Goal: Task Accomplishment & Management: Use online tool/utility

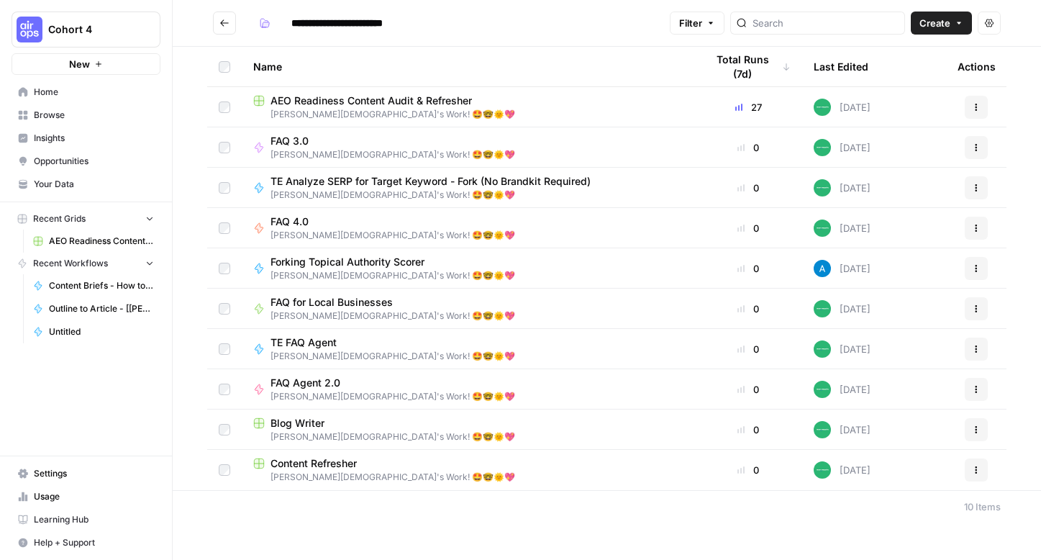
click at [366, 107] on span "AEO Readiness Content Audit & Refresher" at bounding box center [372, 101] width 202 height 14
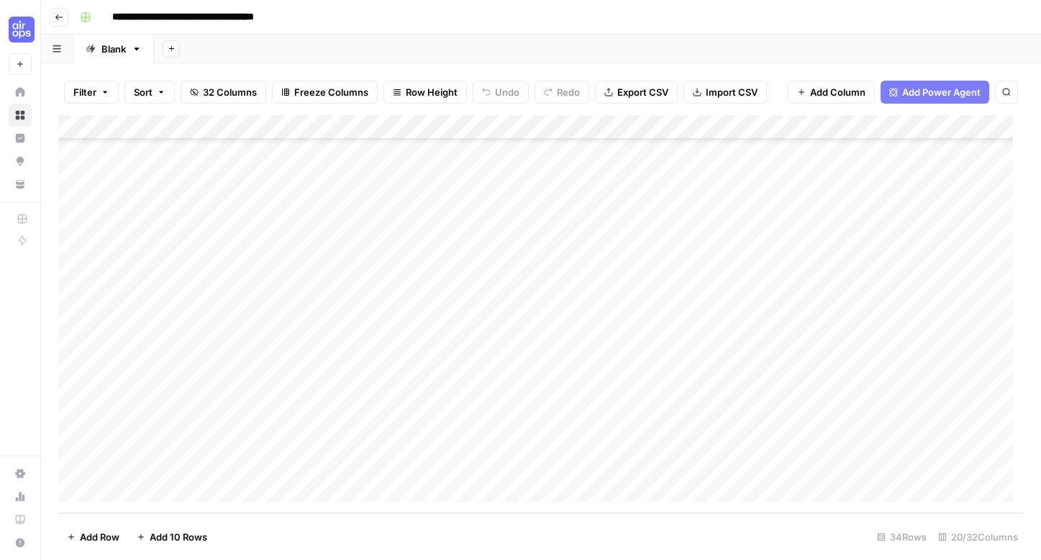
scroll to position [492, 0]
click at [158, 487] on div "Add Column" at bounding box center [541, 314] width 966 height 398
type textarea "*"
type textarea "**********"
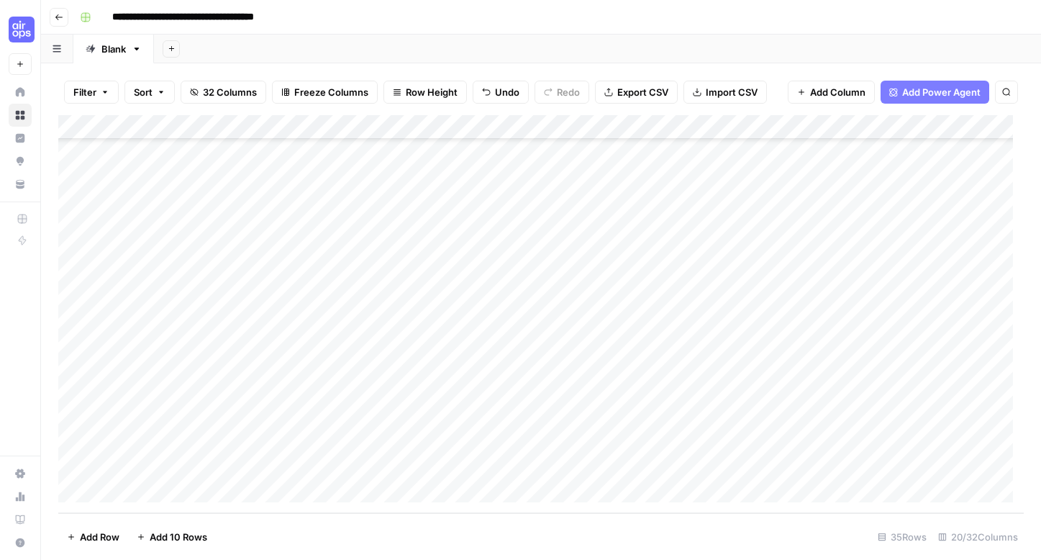
click at [314, 464] on div "Add Column" at bounding box center [541, 314] width 966 height 398
click at [421, 467] on div "Add Column" at bounding box center [541, 314] width 966 height 398
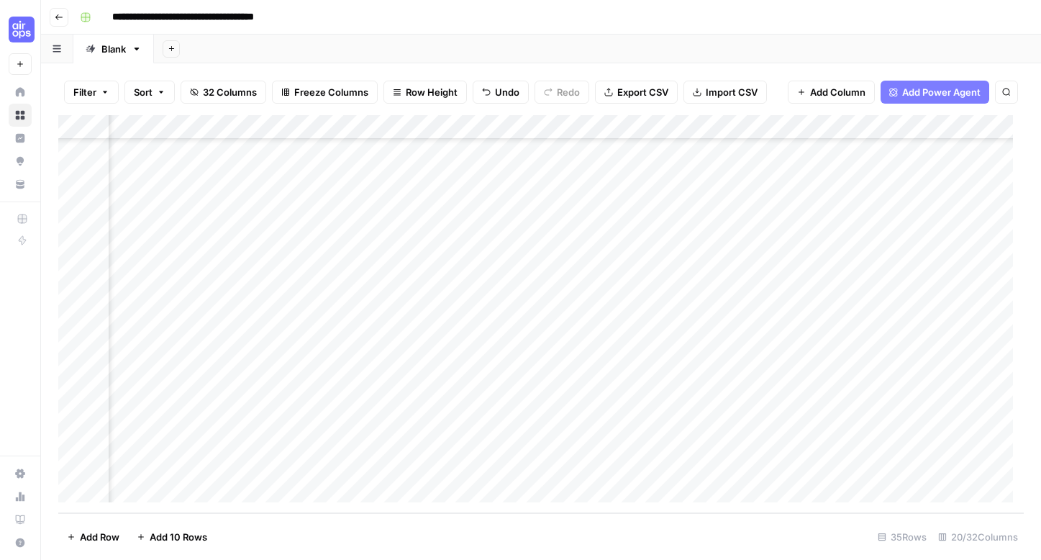
click at [600, 466] on div "Add Column" at bounding box center [541, 314] width 966 height 398
click at [402, 464] on div "Add Column" at bounding box center [541, 314] width 966 height 398
click at [61, 13] on icon "button" at bounding box center [59, 17] width 9 height 9
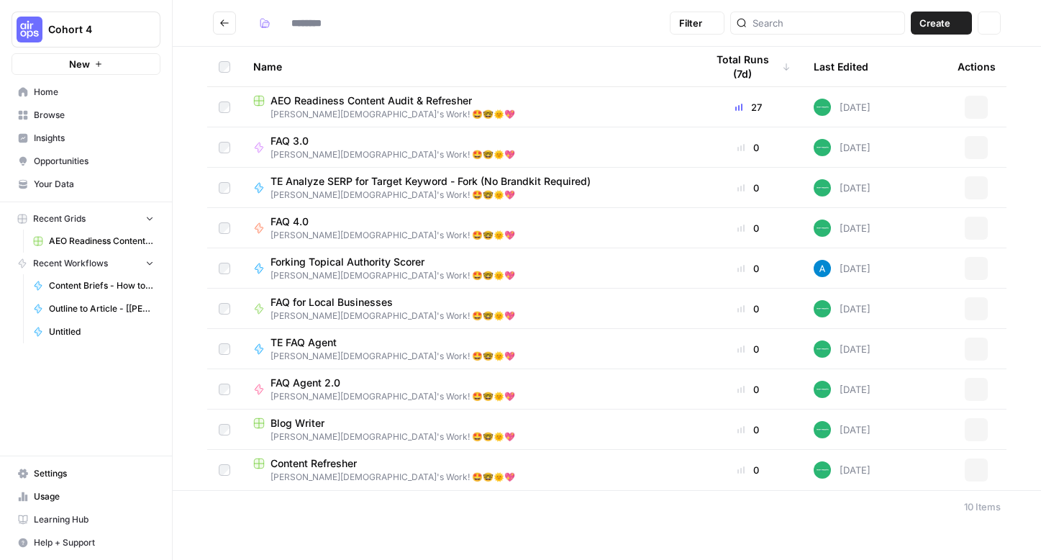
type input "**********"
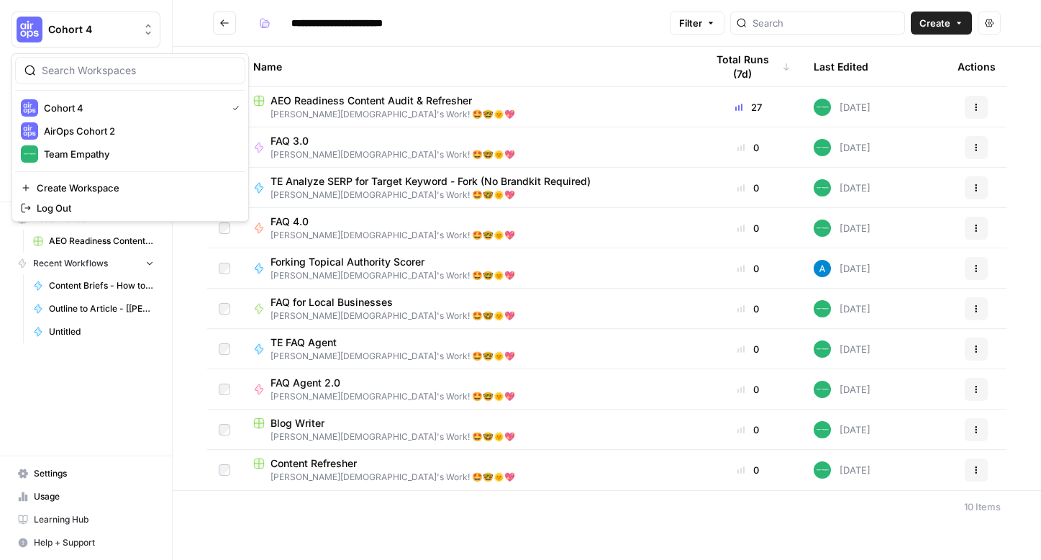
click at [81, 42] on button "Cohort 4" at bounding box center [86, 30] width 149 height 36
click at [109, 157] on span "Team Empathy" at bounding box center [139, 154] width 190 height 14
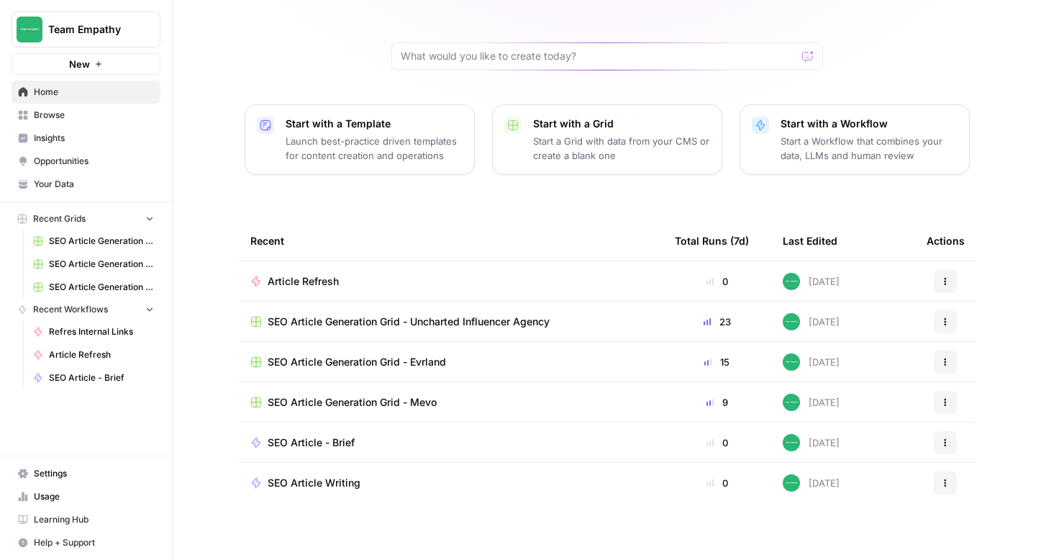
scroll to position [102, 0]
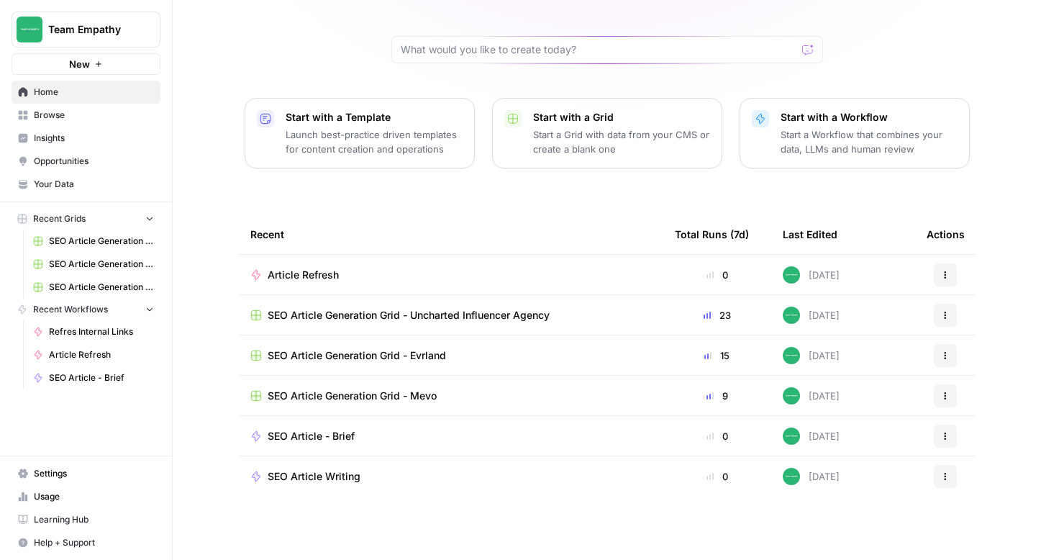
click at [94, 118] on span "Browse" at bounding box center [94, 115] width 120 height 13
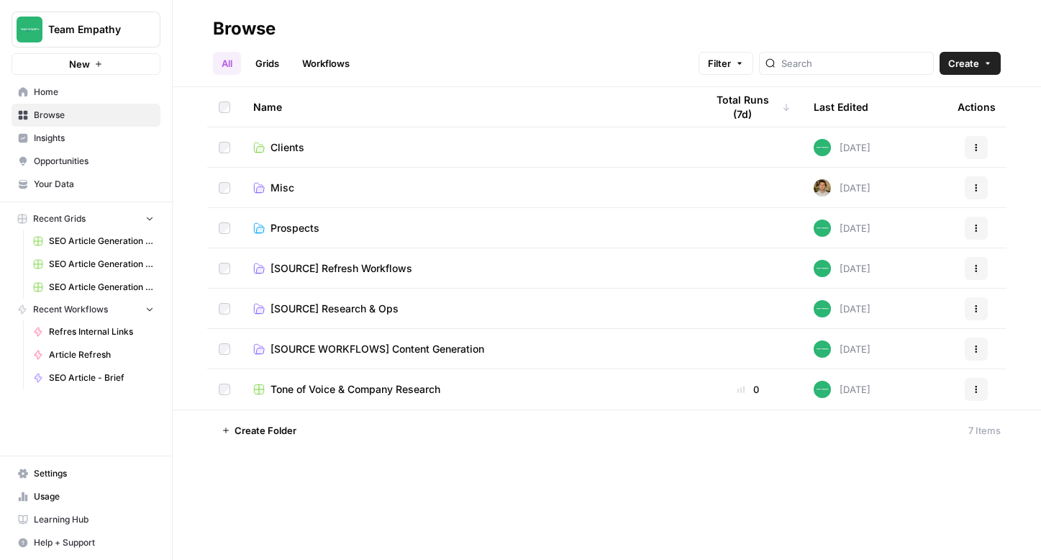
click at [395, 270] on span "[SOURCE] Refresh Workflows" at bounding box center [342, 268] width 142 height 14
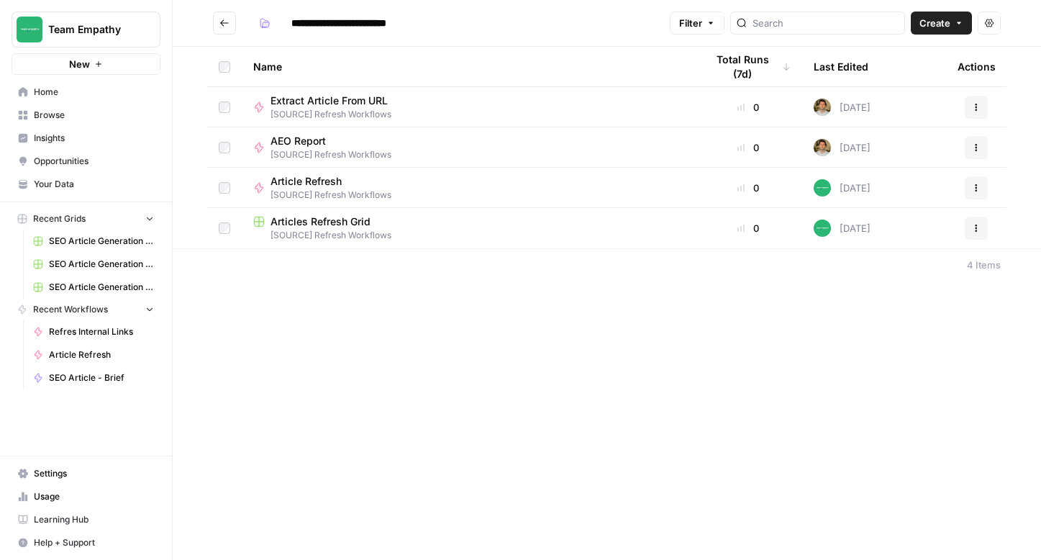
click at [339, 215] on span "Articles Refresh Grid" at bounding box center [321, 221] width 100 height 14
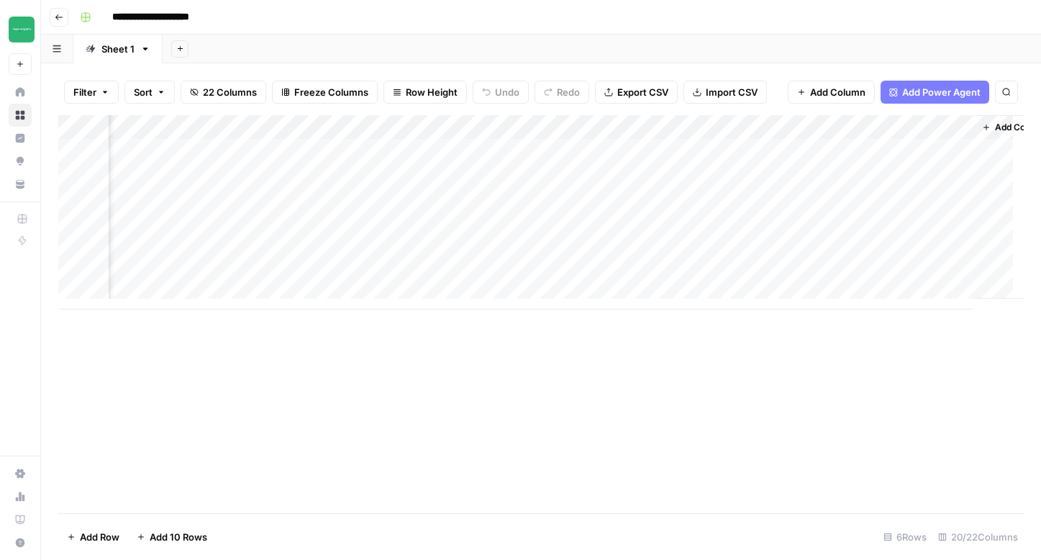
scroll to position [0, 1952]
click at [624, 150] on div "Add Column" at bounding box center [541, 212] width 966 height 194
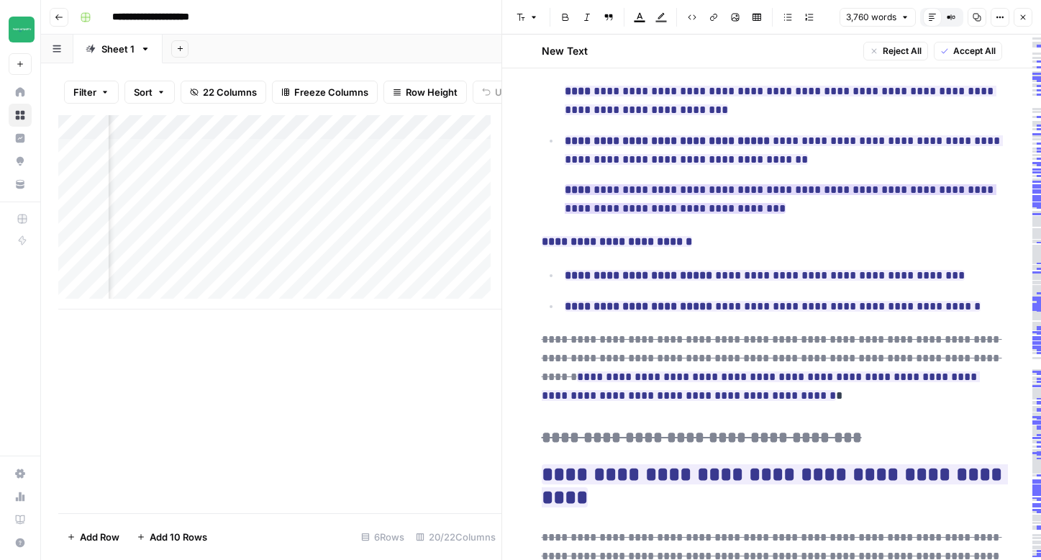
scroll to position [3419, 0]
